Goal: Information Seeking & Learning: Learn about a topic

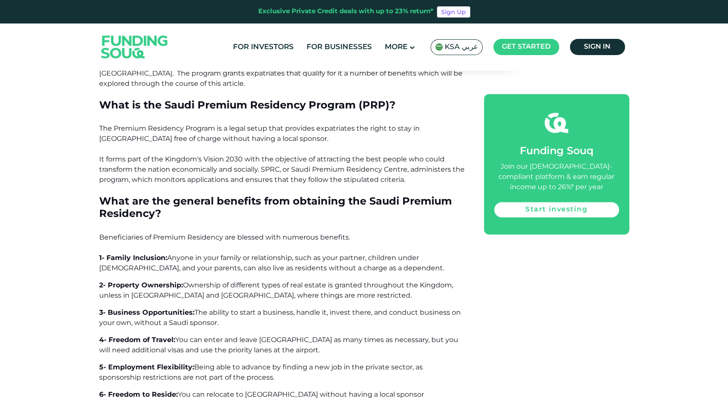
scroll to position [313, 0]
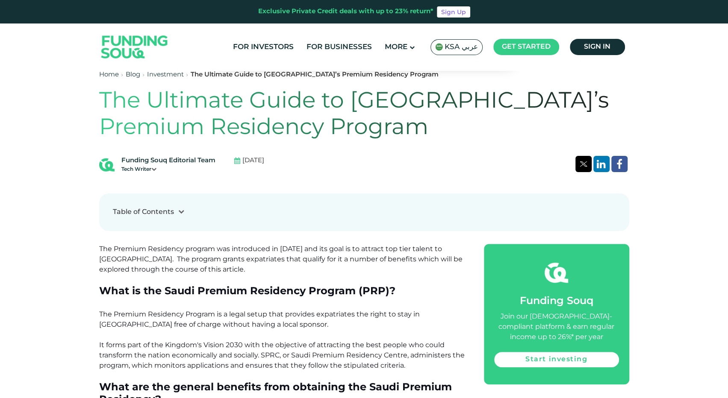
drag, startPoint x: 268, startPoint y: 161, endPoint x: 225, endPoint y: 161, distance: 43.2
click at [225, 161] on div "Funding Souq Editorial Team Tech Writer [DATE]" at bounding box center [364, 165] width 530 height 18
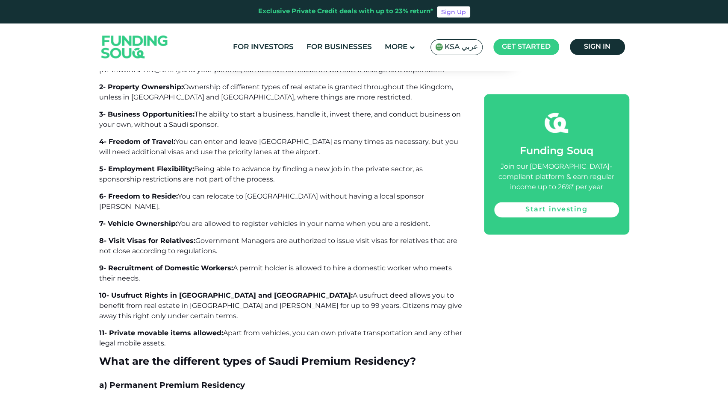
scroll to position [698, 0]
click at [265, 291] on span "A usufruct deed allows you to benefit from real estate in [GEOGRAPHIC_DATA] and…" at bounding box center [280, 305] width 363 height 29
click at [262, 291] on span "A usufruct deed allows you to benefit from real estate in [GEOGRAPHIC_DATA] and…" at bounding box center [280, 305] width 363 height 29
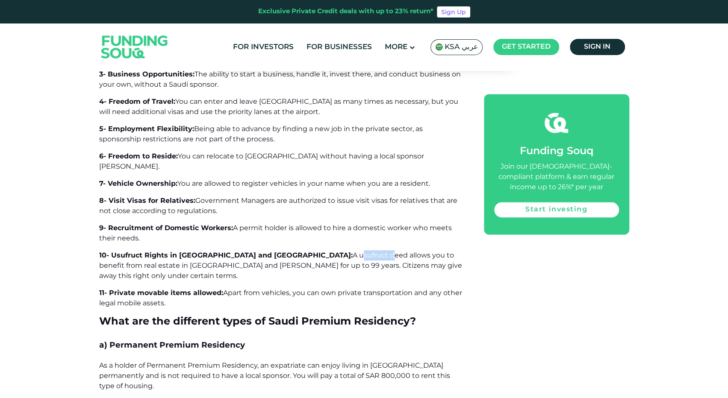
scroll to position [741, 0]
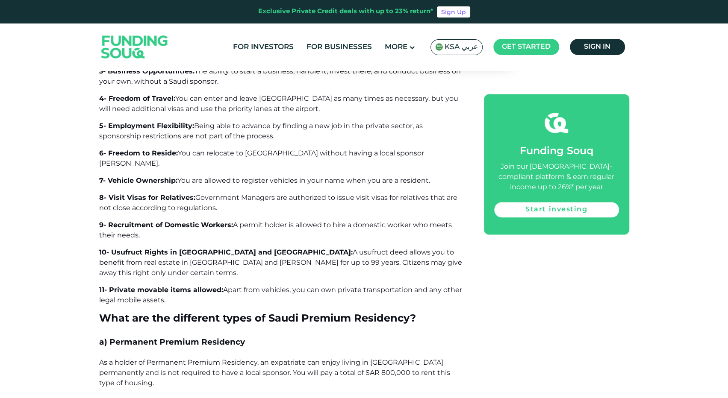
click at [330, 256] on span "A usufruct deed allows you to benefit from real estate in [GEOGRAPHIC_DATA] and…" at bounding box center [280, 262] width 363 height 29
drag, startPoint x: 172, startPoint y: 253, endPoint x: 199, endPoint y: 248, distance: 27.0
click at [199, 248] on span "A usufruct deed allows you to benefit from real estate in [GEOGRAPHIC_DATA] and…" at bounding box center [280, 262] width 363 height 29
drag, startPoint x: 256, startPoint y: 240, endPoint x: 303, endPoint y: 245, distance: 47.3
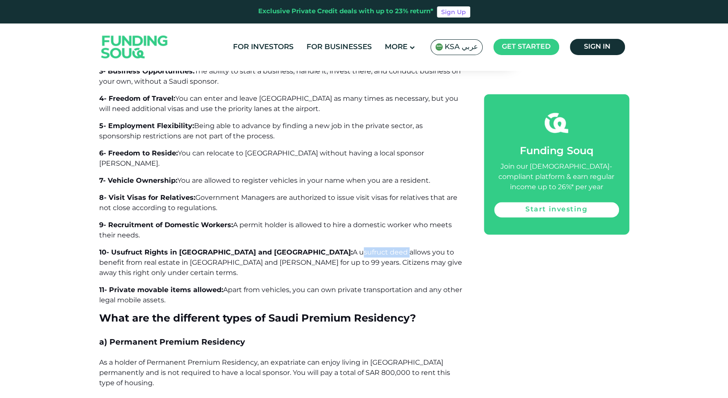
click at [303, 248] on span "A usufruct deed allows you to benefit from real estate in [GEOGRAPHIC_DATA] and…" at bounding box center [280, 262] width 363 height 29
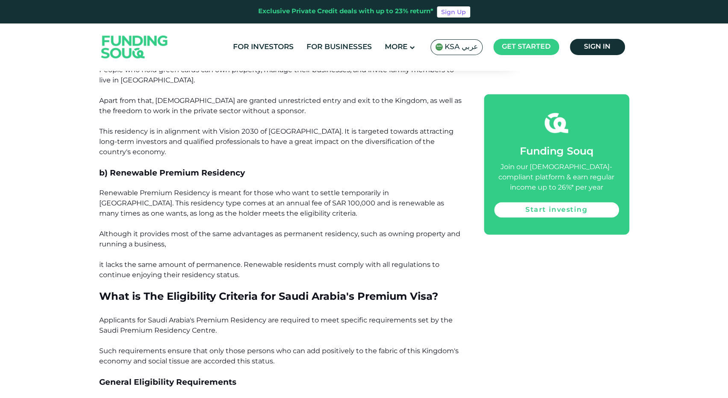
scroll to position [1082, 0]
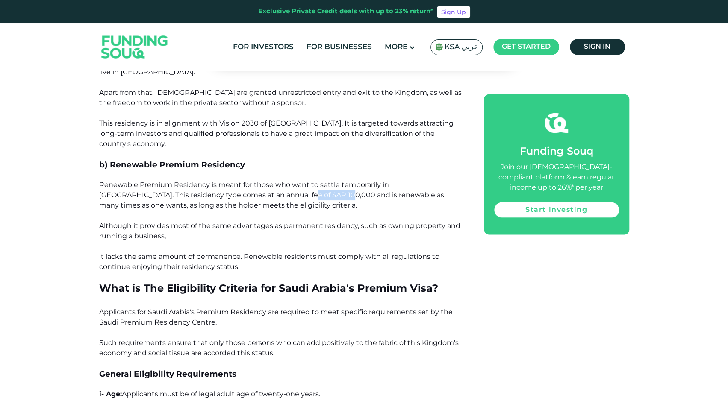
drag, startPoint x: 240, startPoint y: 165, endPoint x: 280, endPoint y: 165, distance: 40.2
click at [280, 181] on span "Renewable Premium Residency is meant for those who want to settle temporarily i…" at bounding box center [271, 195] width 345 height 29
drag, startPoint x: 194, startPoint y: 162, endPoint x: 285, endPoint y: 164, distance: 91.0
click at [285, 181] on span "Renewable Premium Residency is meant for those who want to settle temporarily i…" at bounding box center [271, 195] width 345 height 29
click at [387, 272] on p at bounding box center [281, 277] width 365 height 10
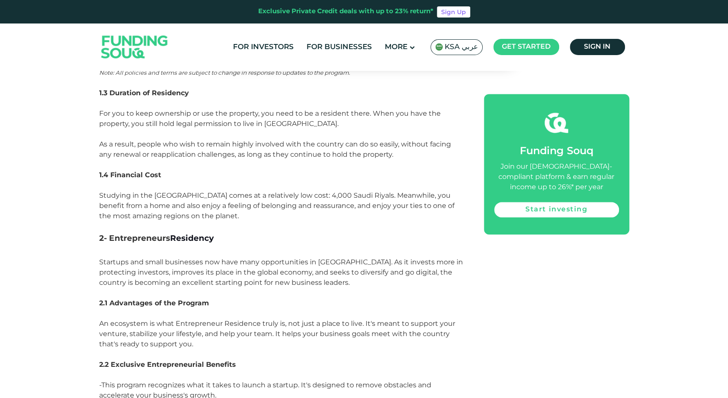
scroll to position [2663, 0]
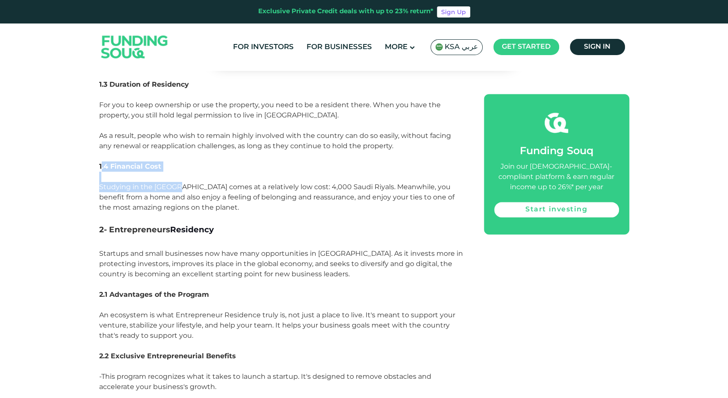
drag, startPoint x: 100, startPoint y: 123, endPoint x: 182, endPoint y: 147, distance: 85.2
click at [183, 183] on span "Studying in the [GEOGRAPHIC_DATA] comes at a relatively low cost: 4,000 Saudi R…" at bounding box center [276, 197] width 355 height 29
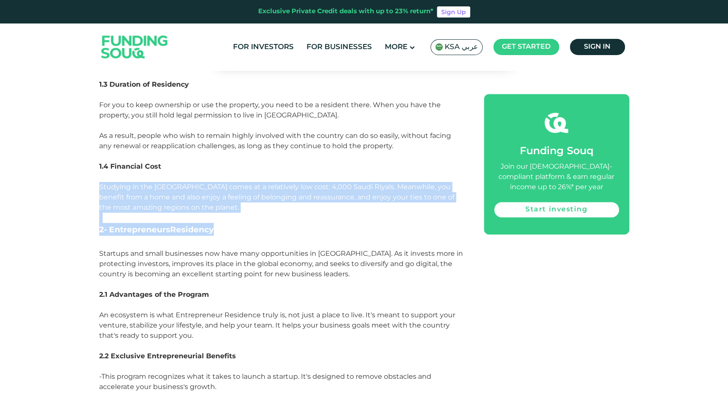
drag, startPoint x: 217, startPoint y: 188, endPoint x: 100, endPoint y: 150, distance: 123.4
click at [116, 183] on span "Studying in the [GEOGRAPHIC_DATA] comes at a relatively low cost: 4,000 Saudi R…" at bounding box center [276, 197] width 355 height 29
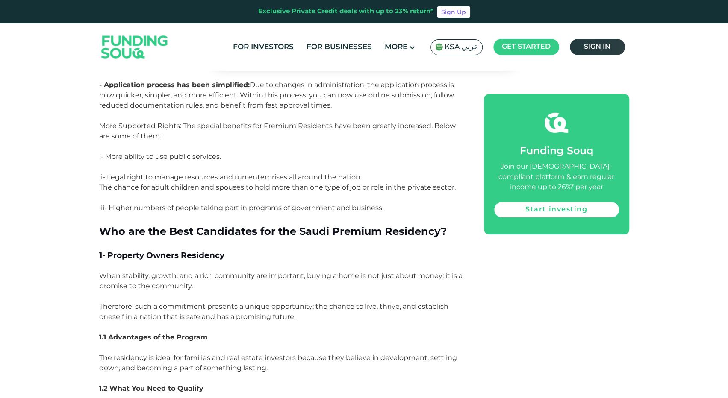
scroll to position [2065, 0]
